Goal: Task Accomplishment & Management: Use online tool/utility

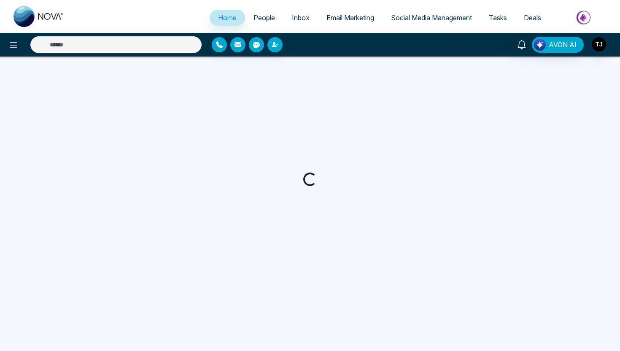
select select "*"
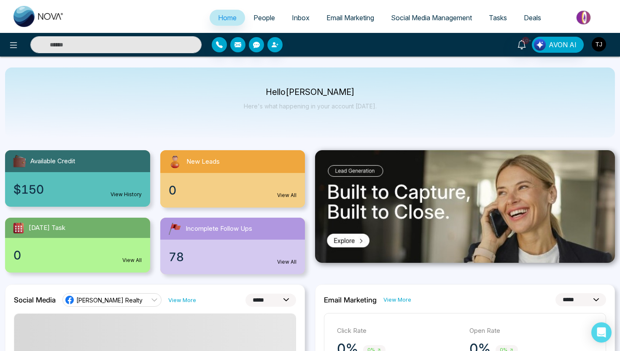
click at [596, 43] on img "button" at bounding box center [599, 44] width 14 height 14
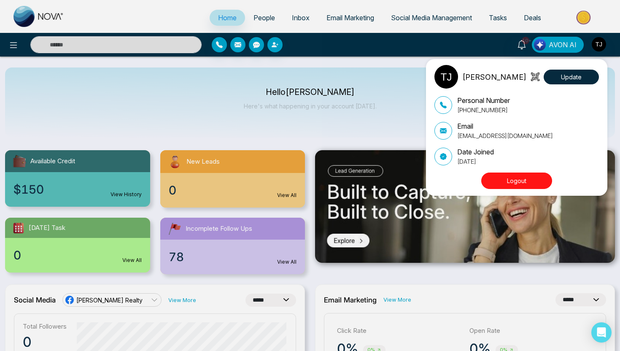
click at [538, 75] on icon at bounding box center [536, 77] width 3 height 6
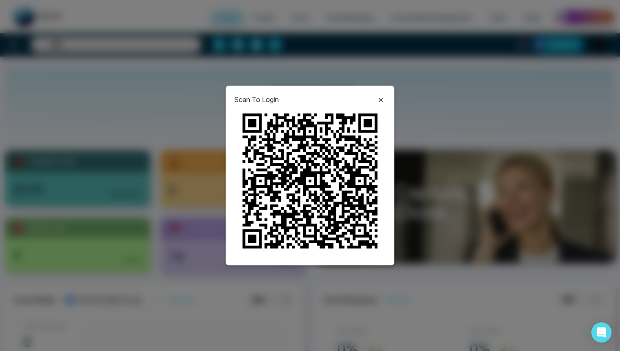
click at [386, 98] on div "Scan To Login" at bounding box center [310, 176] width 169 height 180
click at [375, 105] on div "Scan To Login" at bounding box center [310, 176] width 169 height 180
click at [380, 100] on icon at bounding box center [381, 100] width 5 height 5
